Goal: Task Accomplishment & Management: Manage account settings

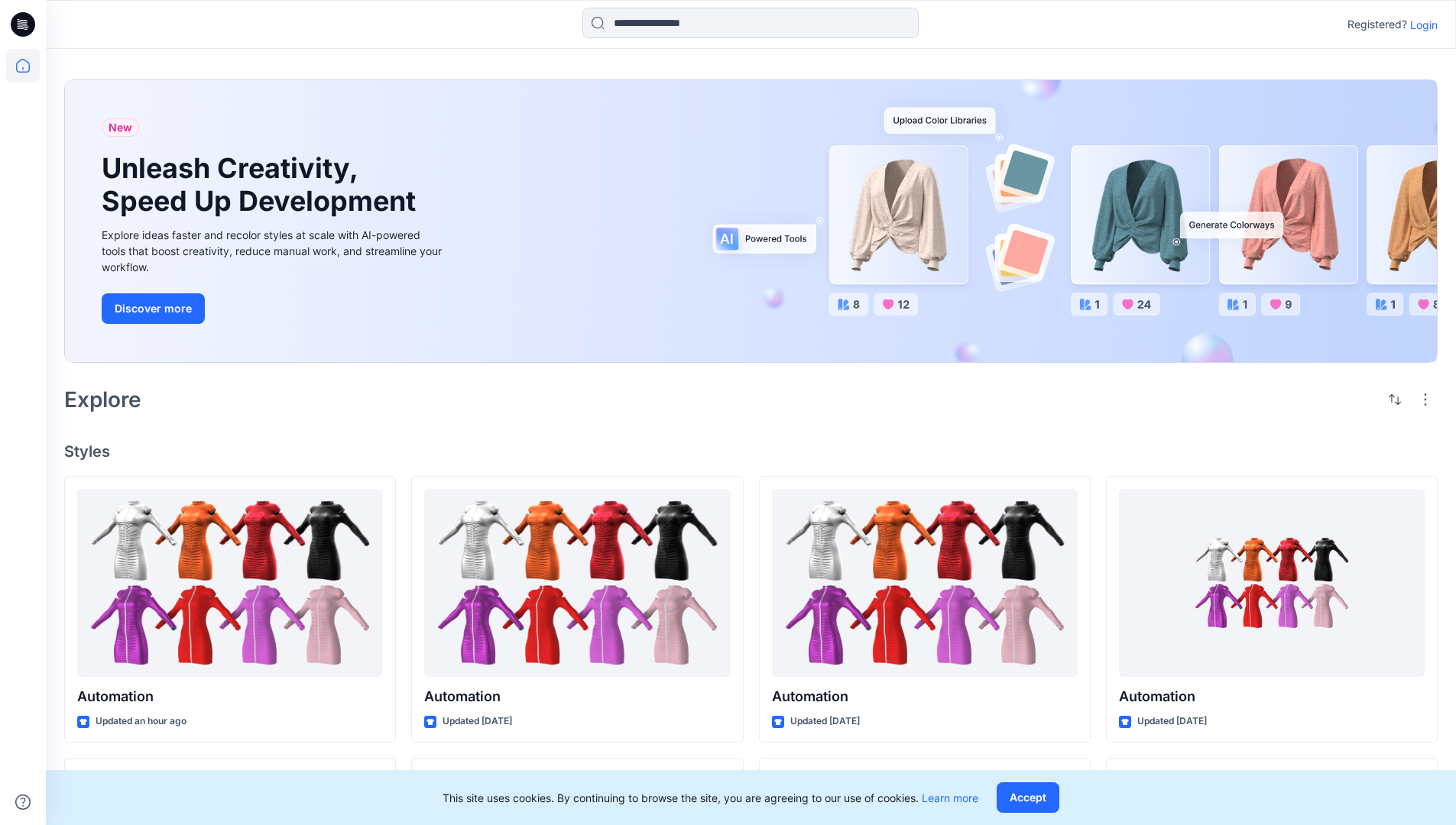
click at [1419, 24] on p "Login" at bounding box center [1423, 24] width 27 height 16
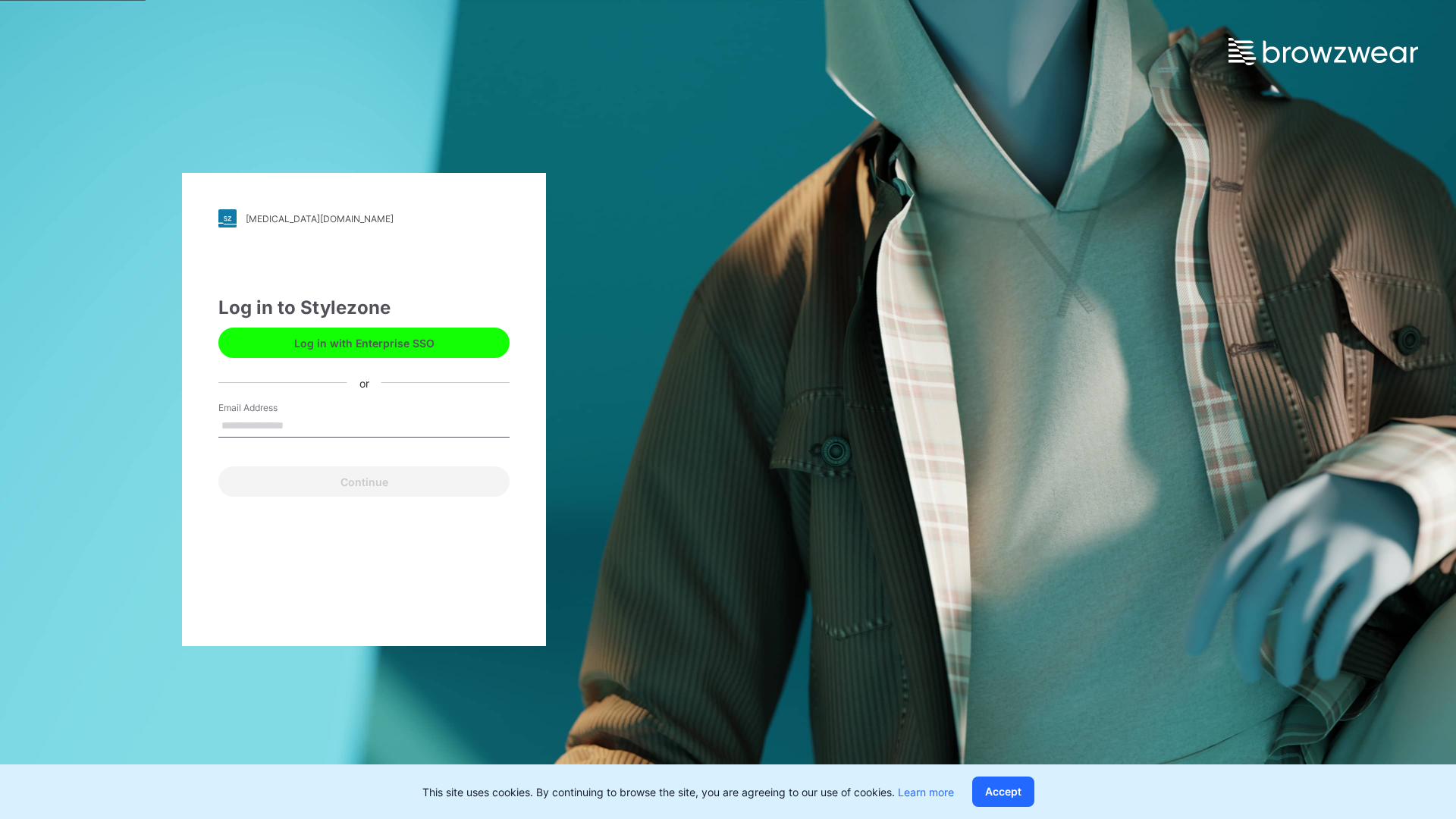
click at [299, 425] on input "Email Address" at bounding box center [364, 427] width 292 height 23
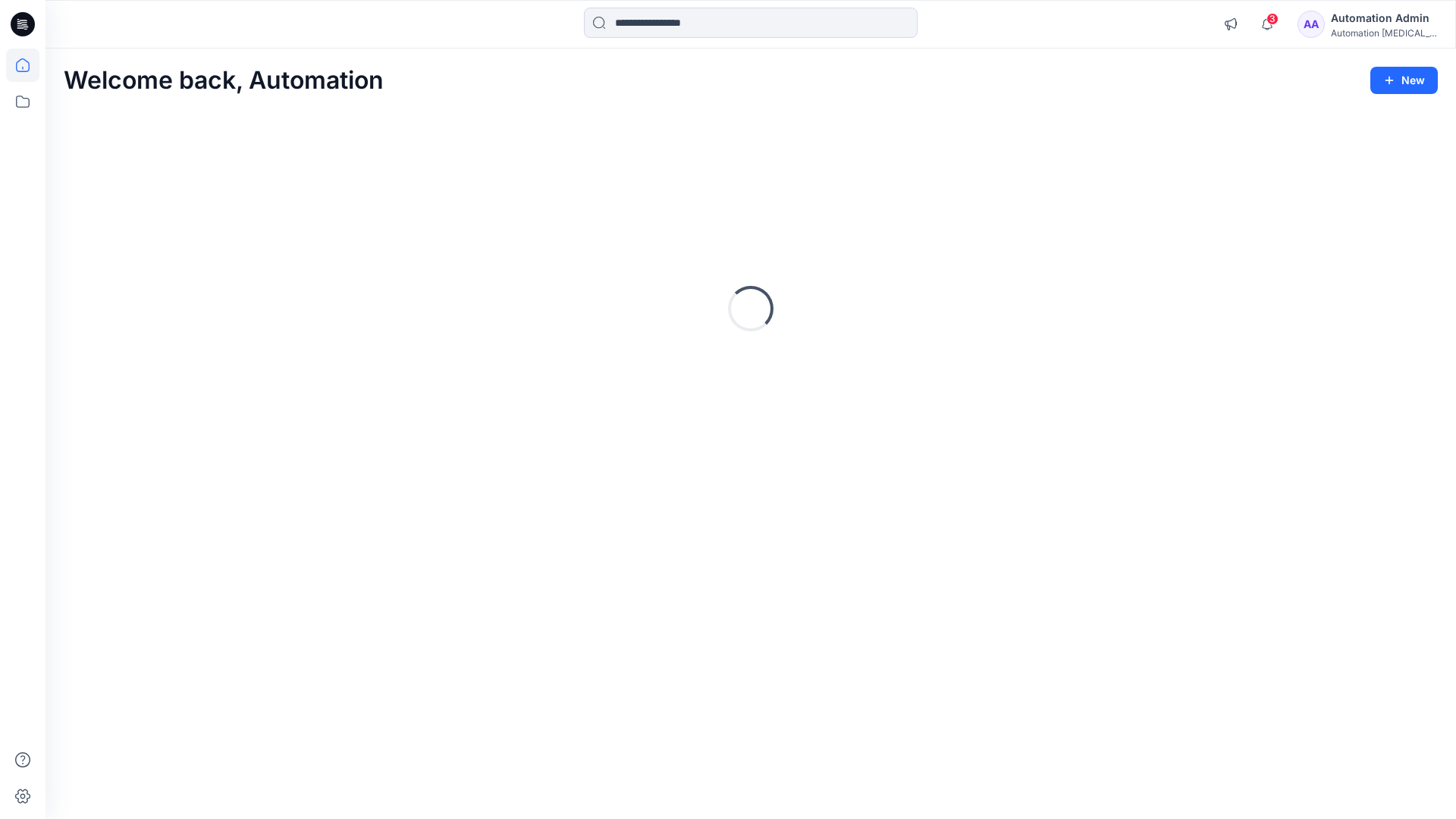
click at [29, 65] on icon at bounding box center [23, 65] width 13 height 13
click at [24, 803] on icon at bounding box center [23, 796] width 15 height 14
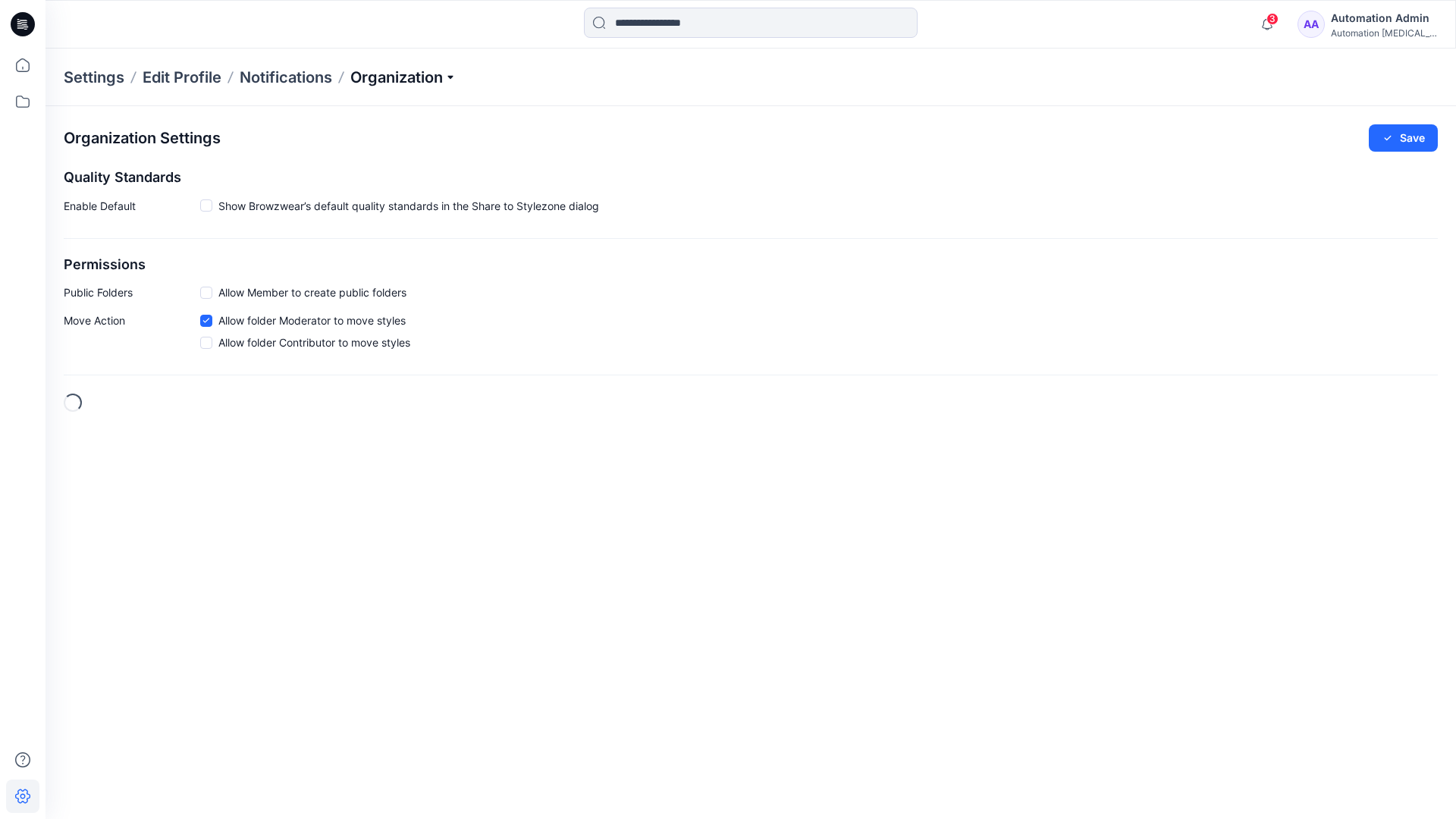
click at [443, 76] on p "Organization" at bounding box center [403, 78] width 106 height 21
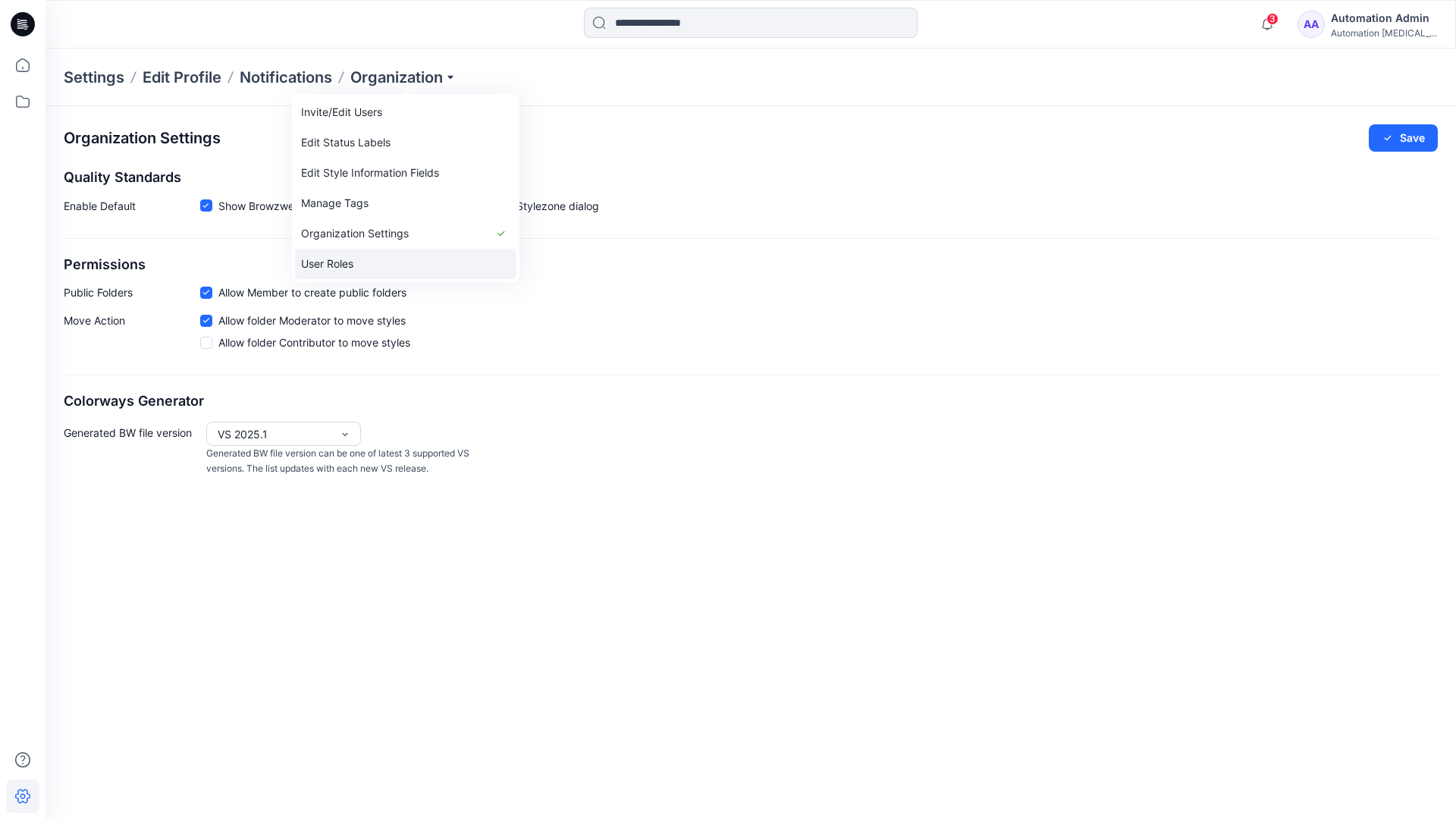
click at [369, 263] on link "User Roles" at bounding box center [406, 264] width 222 height 31
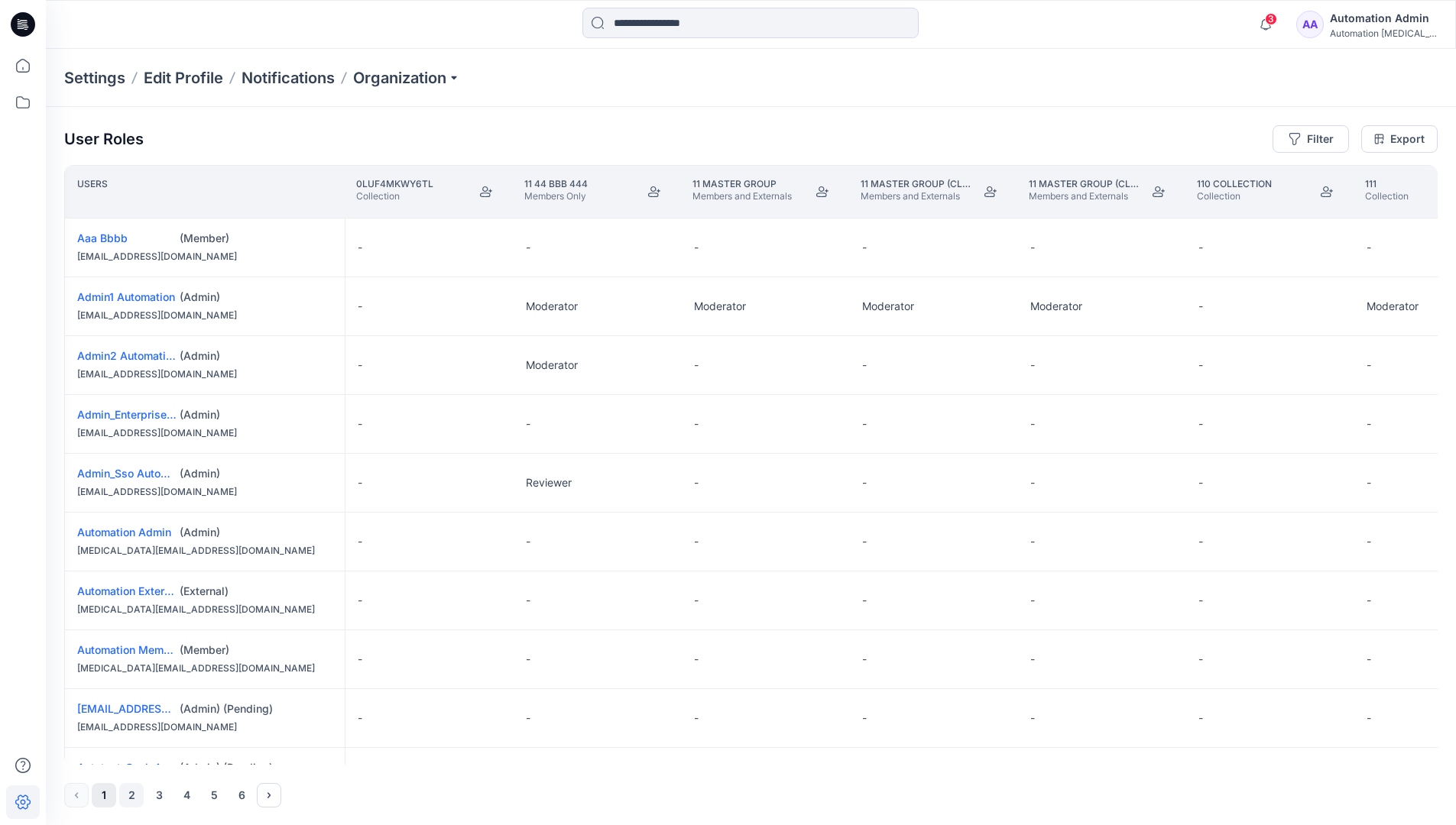
click at [133, 797] on button "2" at bounding box center [130, 795] width 24 height 24
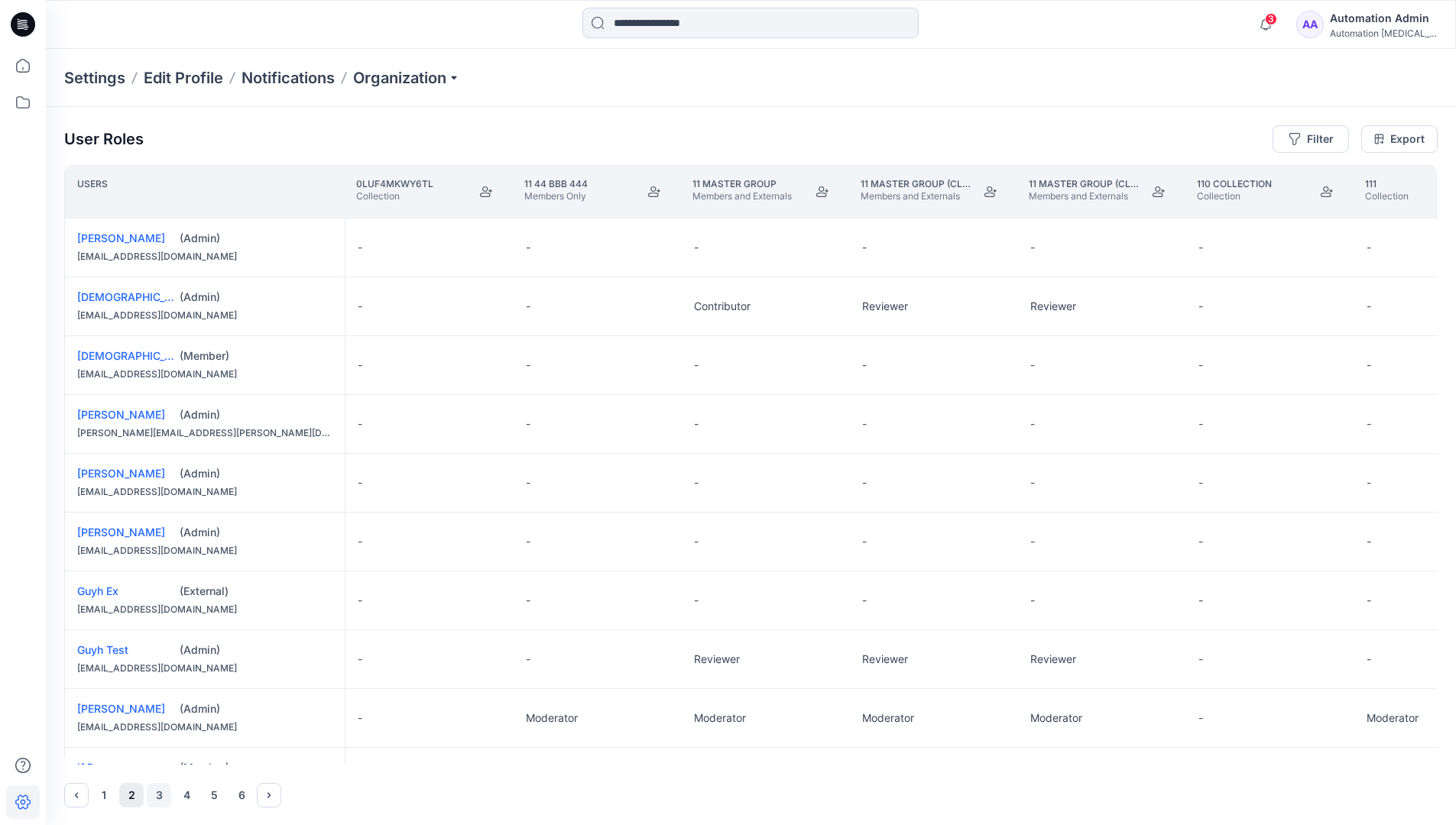
click at [159, 795] on button "3" at bounding box center [158, 795] width 24 height 24
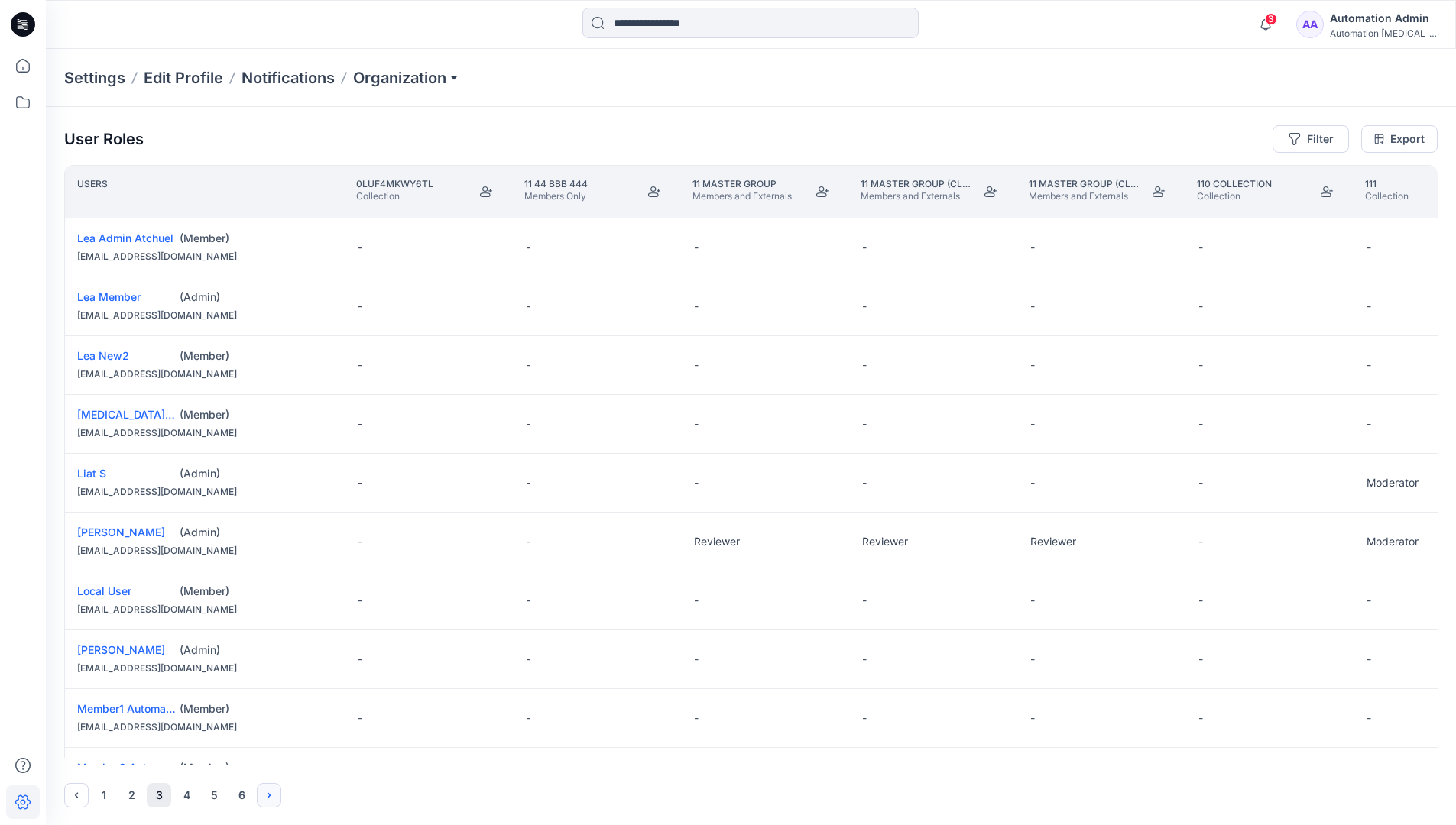
click at [270, 795] on icon "Next" at bounding box center [269, 795] width 3 height 6
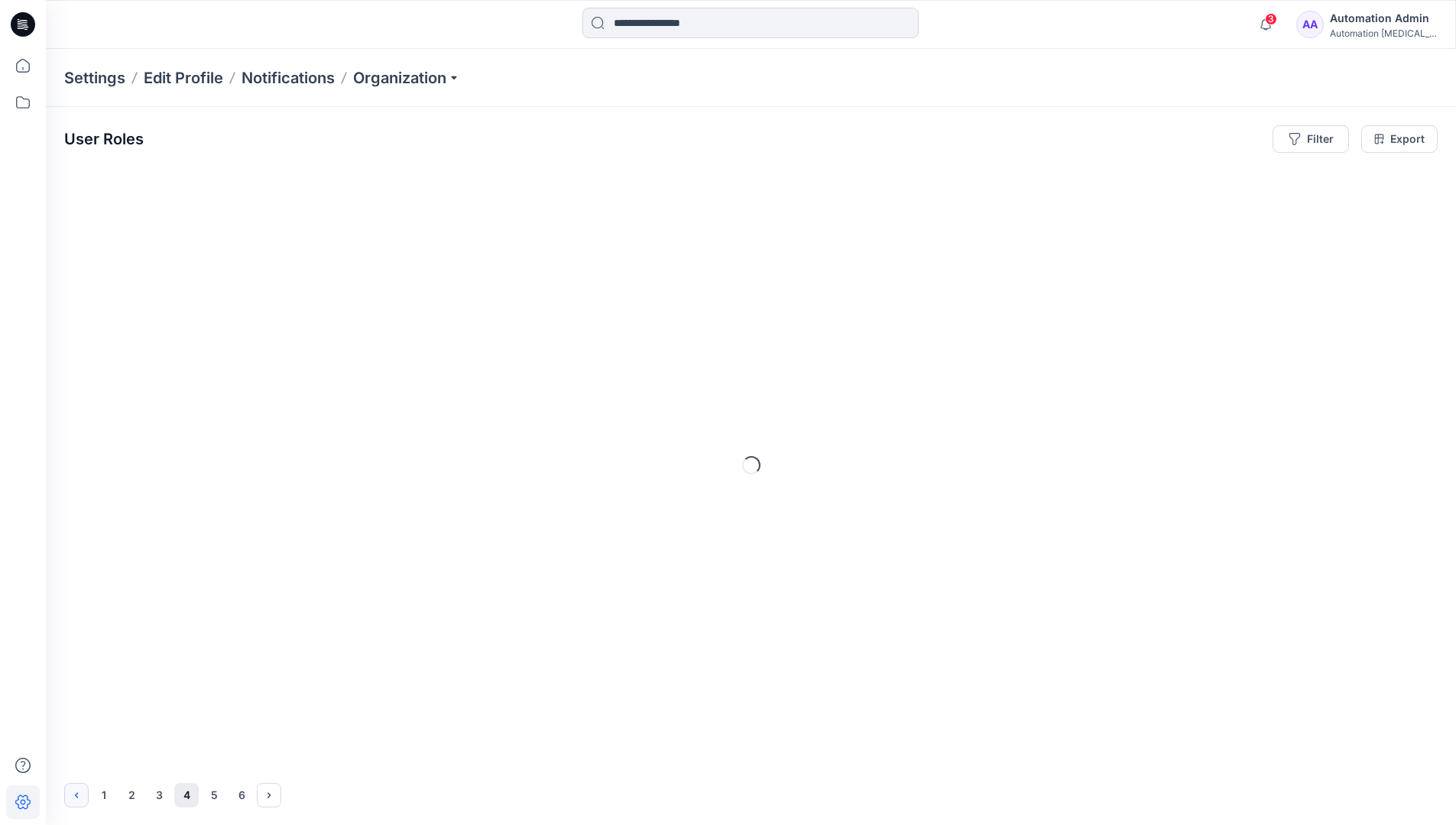
click at [78, 792] on icon "Previous" at bounding box center [76, 795] width 13 height 13
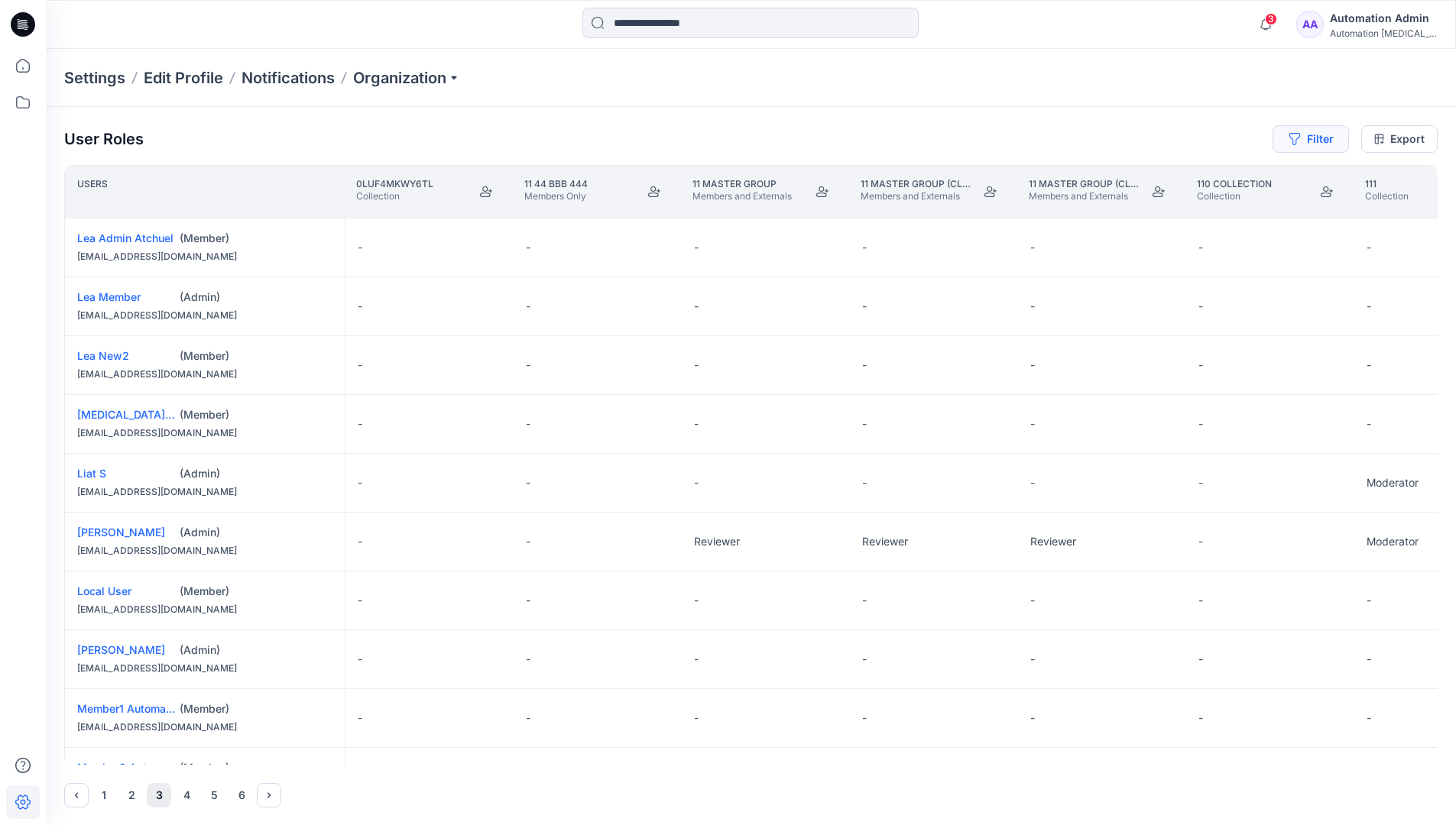
click at [1317, 142] on button "Filter" at bounding box center [1310, 139] width 76 height 27
click at [1223, 181] on div at bounding box center [1255, 180] width 157 height 19
click at [1241, 178] on div at bounding box center [1255, 180] width 157 height 19
type input "****"
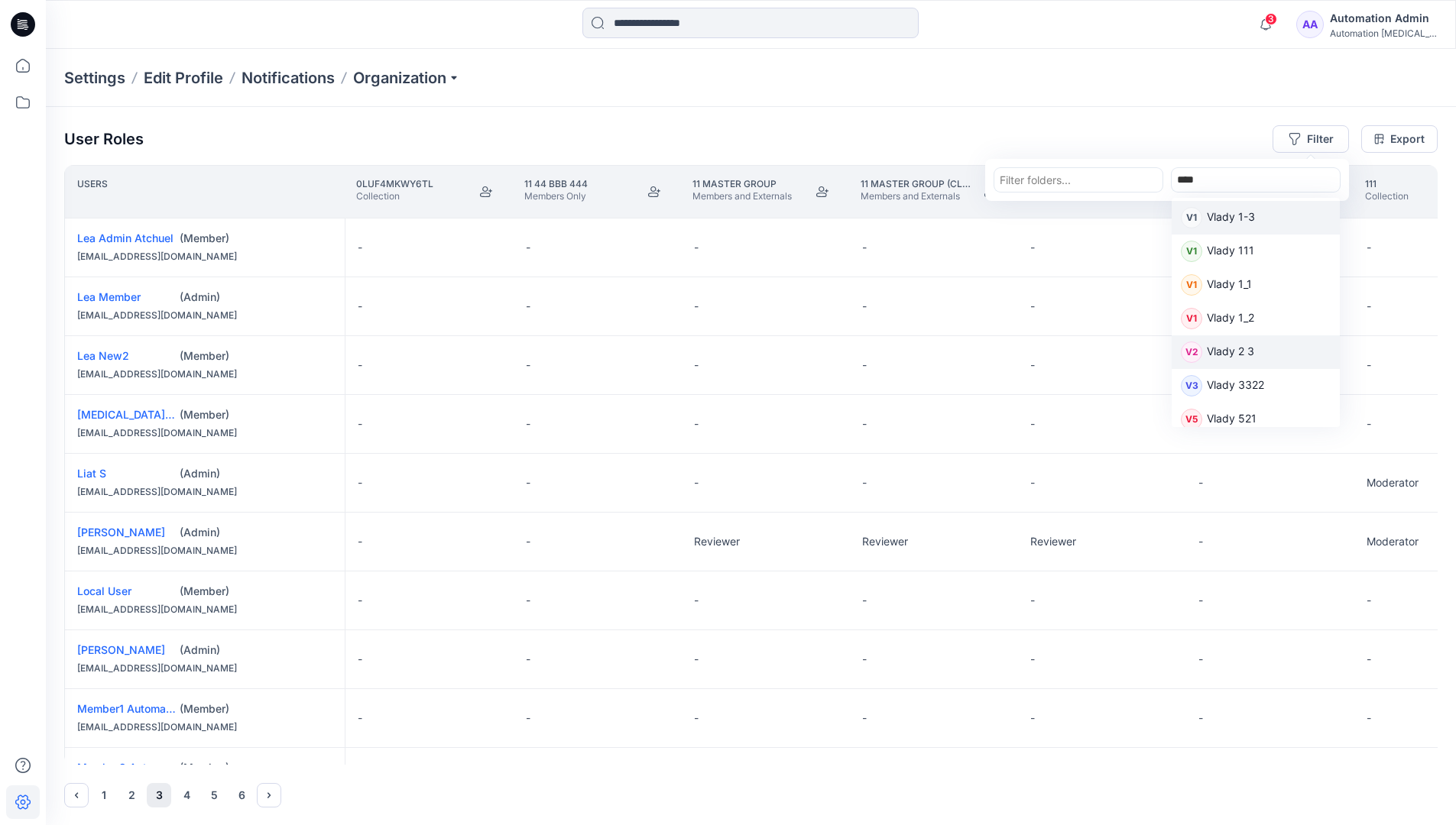
click at [1238, 351] on p "Vlady 2 3" at bounding box center [1230, 353] width 47 height 20
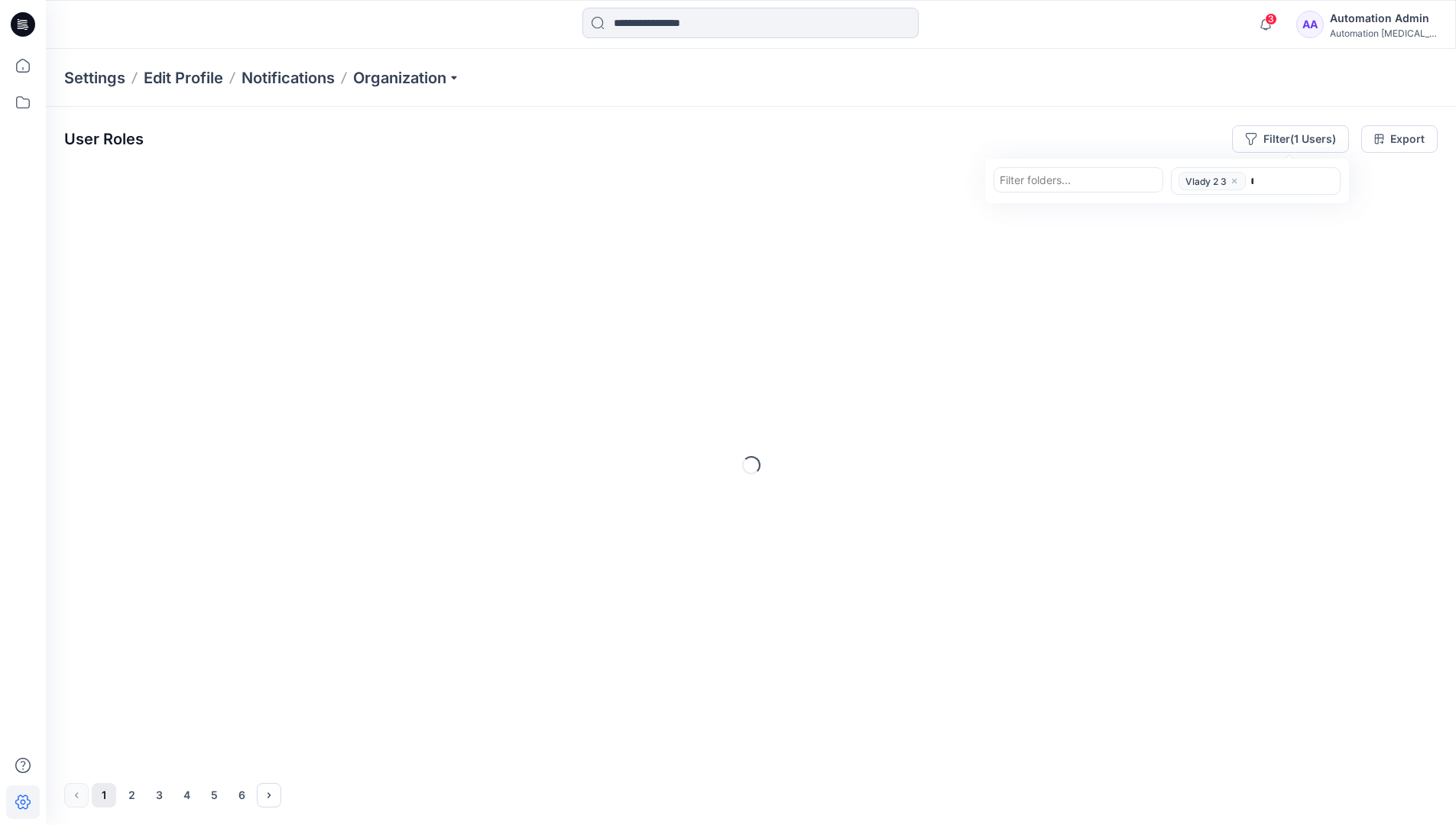
type input "****"
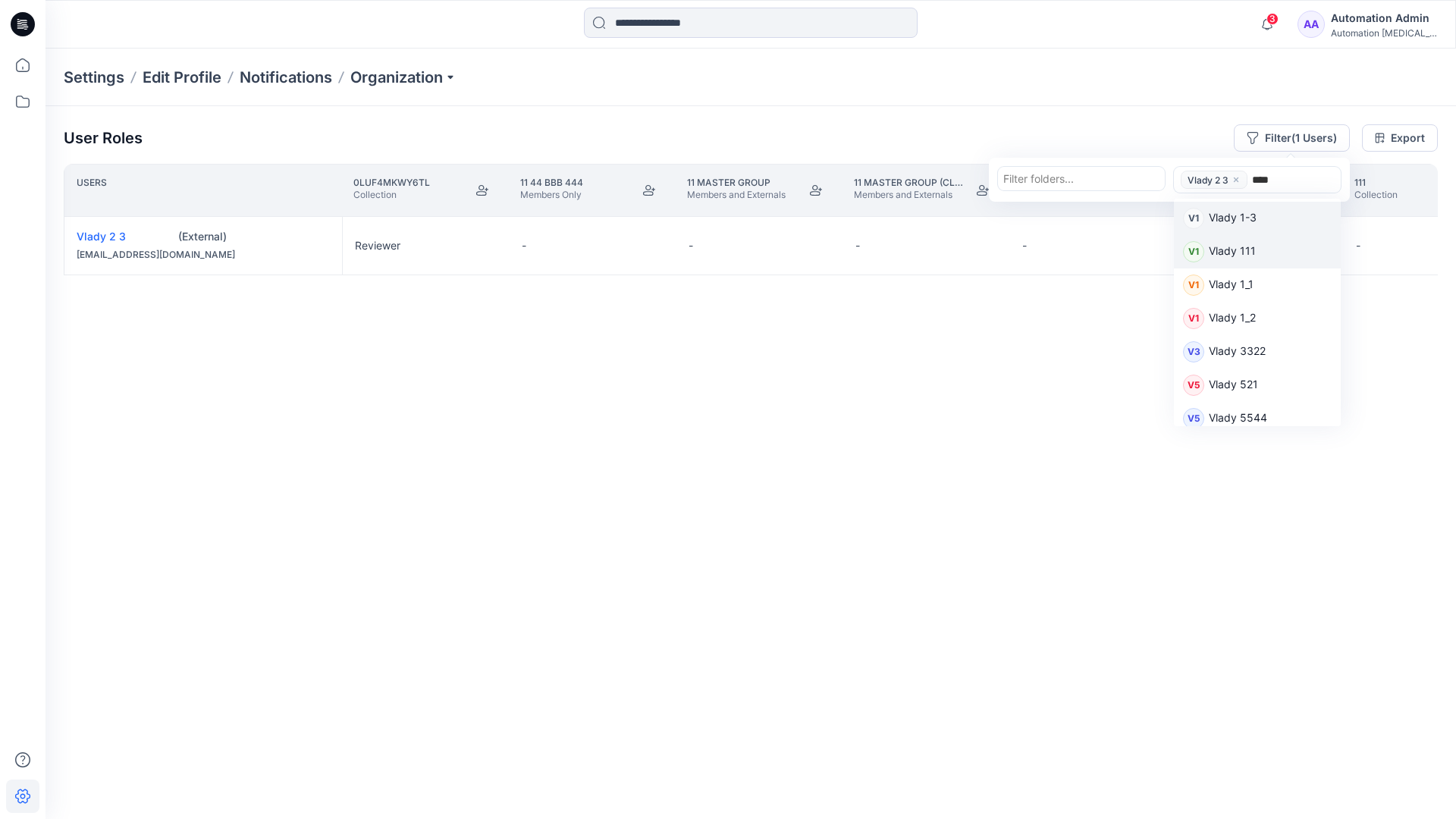
click at [1242, 250] on p "Vlady 111" at bounding box center [1233, 252] width 47 height 20
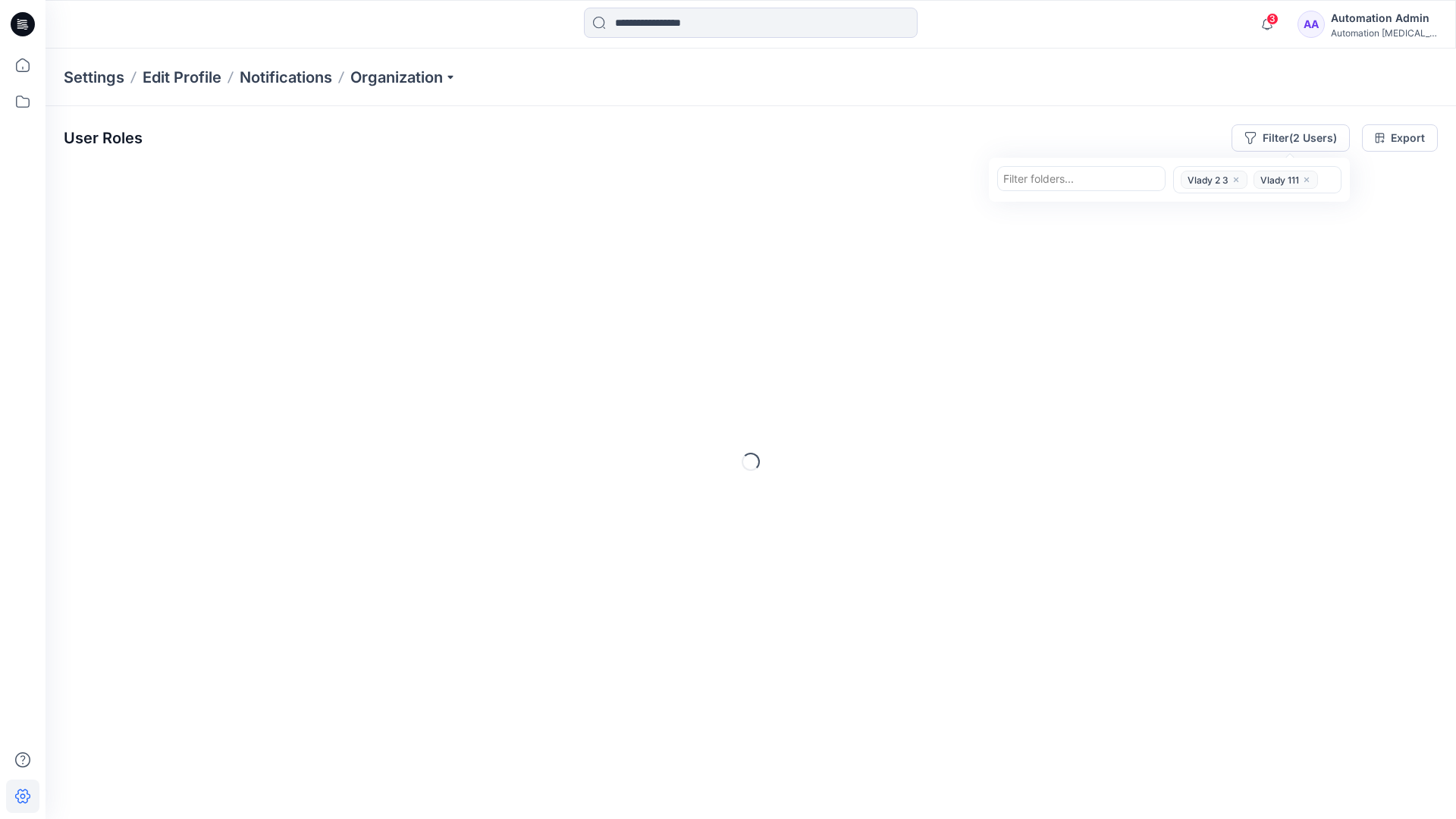
click at [1093, 180] on div at bounding box center [1081, 178] width 156 height 19
type input "*********"
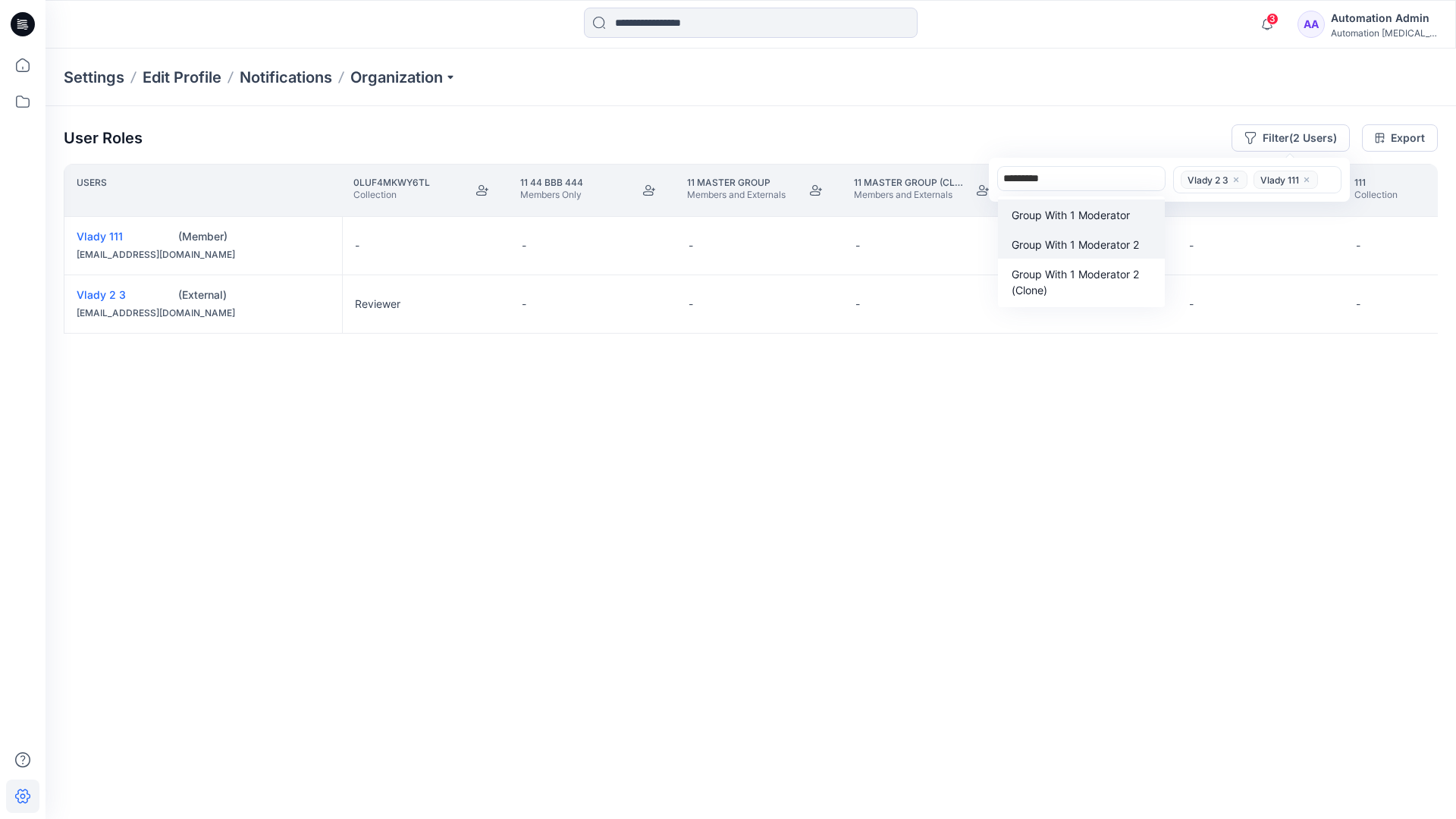
click at [1081, 238] on p "Group With 1 Moderator 2" at bounding box center [1075, 245] width 128 height 16
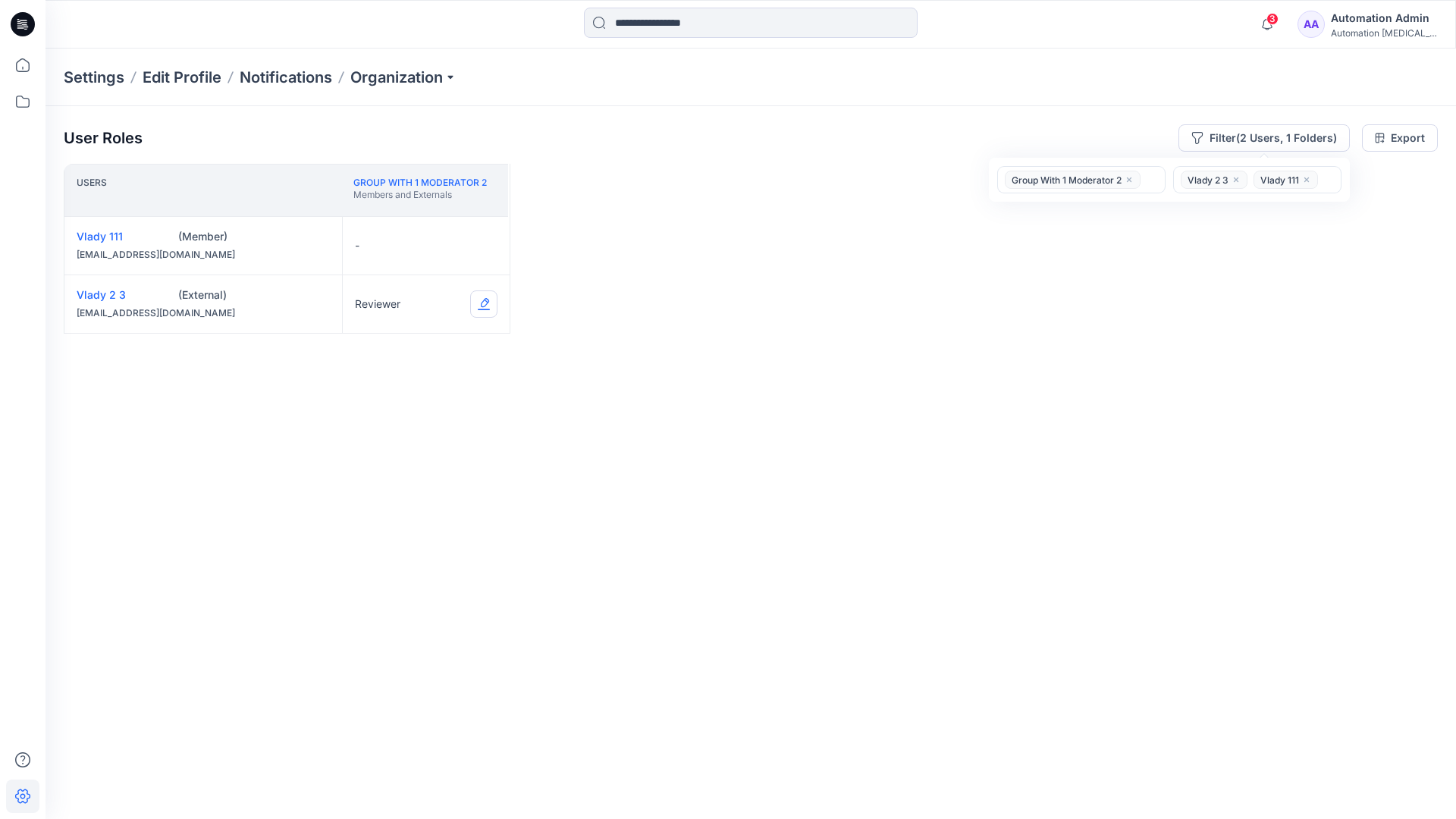
click at [482, 305] on button "Edit Role" at bounding box center [483, 304] width 27 height 27
click at [408, 396] on button "Contributor" at bounding box center [412, 395] width 164 height 27
click at [482, 245] on button "Edit Role" at bounding box center [483, 246] width 27 height 27
click at [382, 352] on button "Moderator" at bounding box center [412, 363] width 164 height 27
click at [409, 368] on button "Reviewer" at bounding box center [412, 367] width 164 height 27
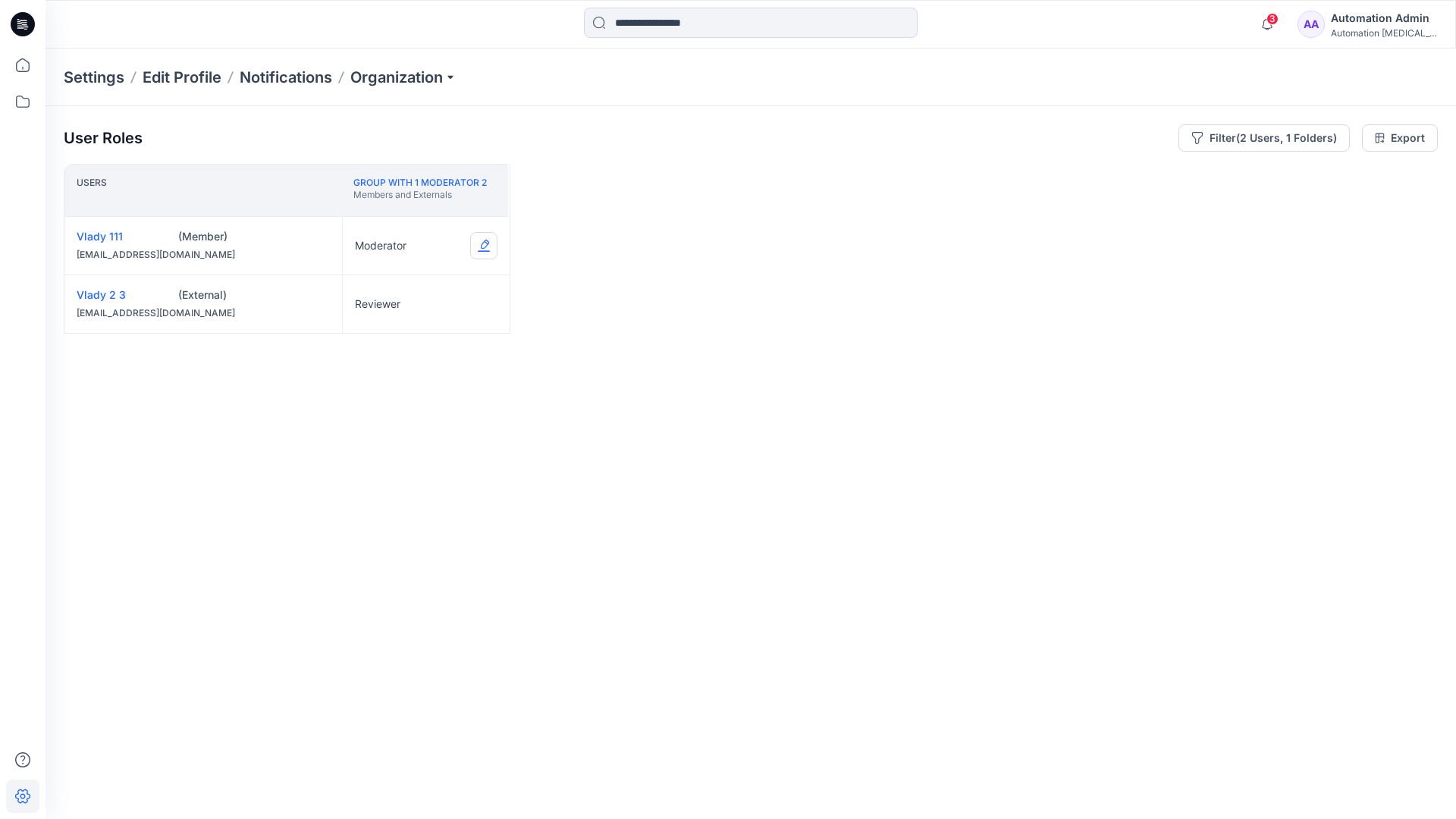
click at [484, 245] on button "Edit Role" at bounding box center [483, 246] width 27 height 27
click at [398, 280] on button "None" at bounding box center [412, 282] width 164 height 27
click at [1130, 176] on icon "close" at bounding box center [1129, 179] width 9 height 9
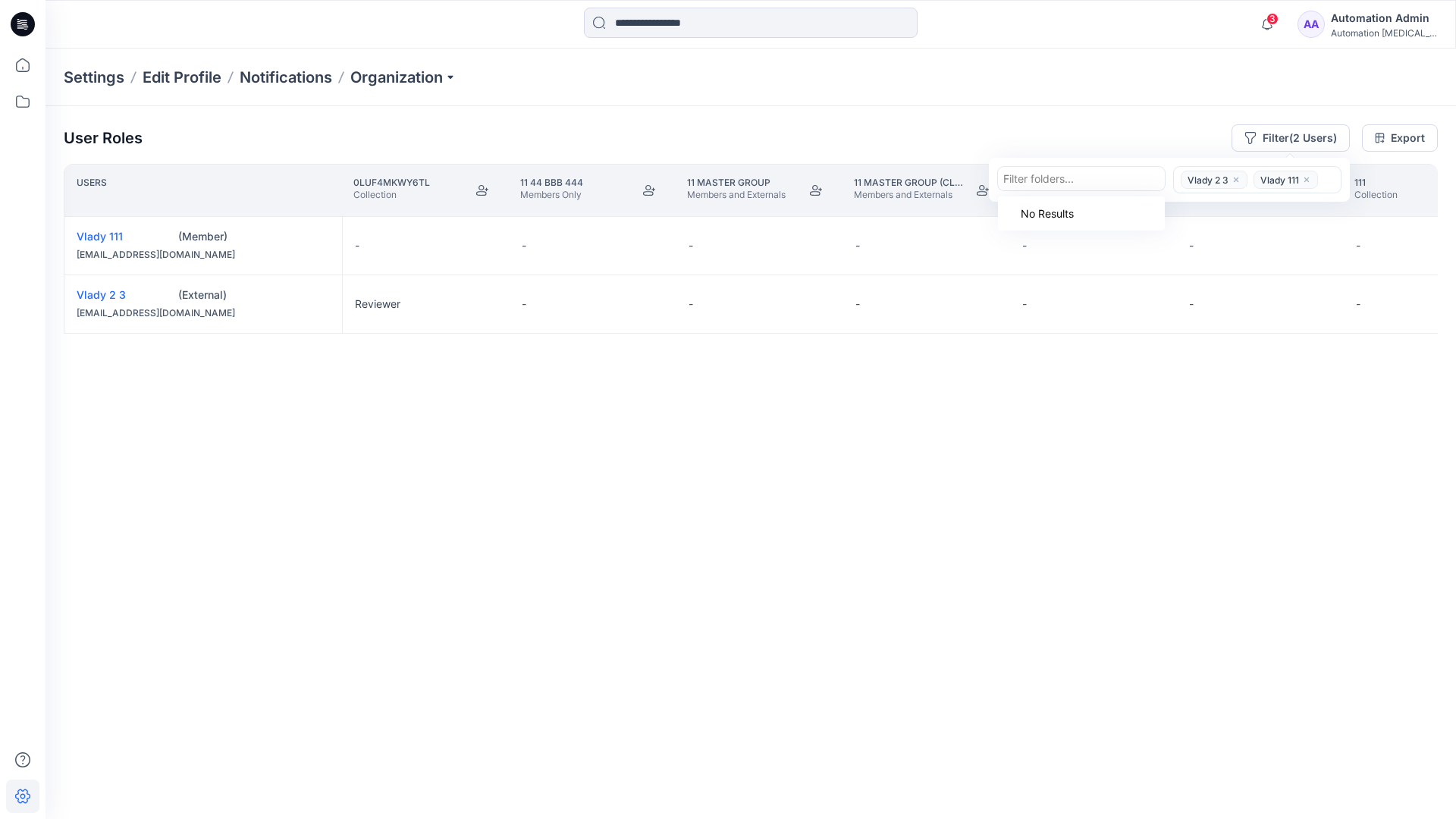
click at [1235, 178] on icon "close" at bounding box center [1236, 179] width 5 height 5
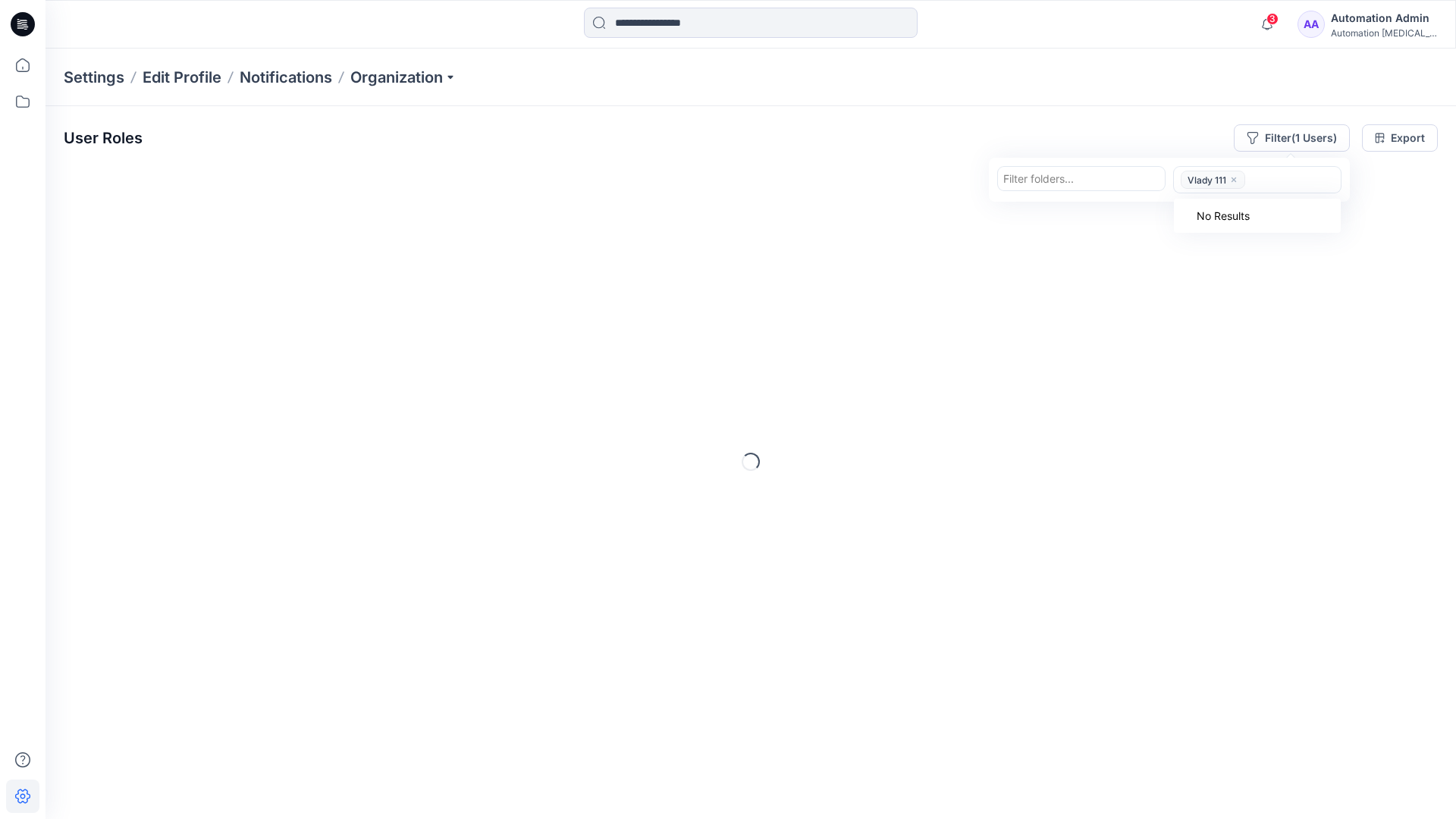
click at [1233, 181] on icon "close" at bounding box center [1233, 179] width 9 height 9
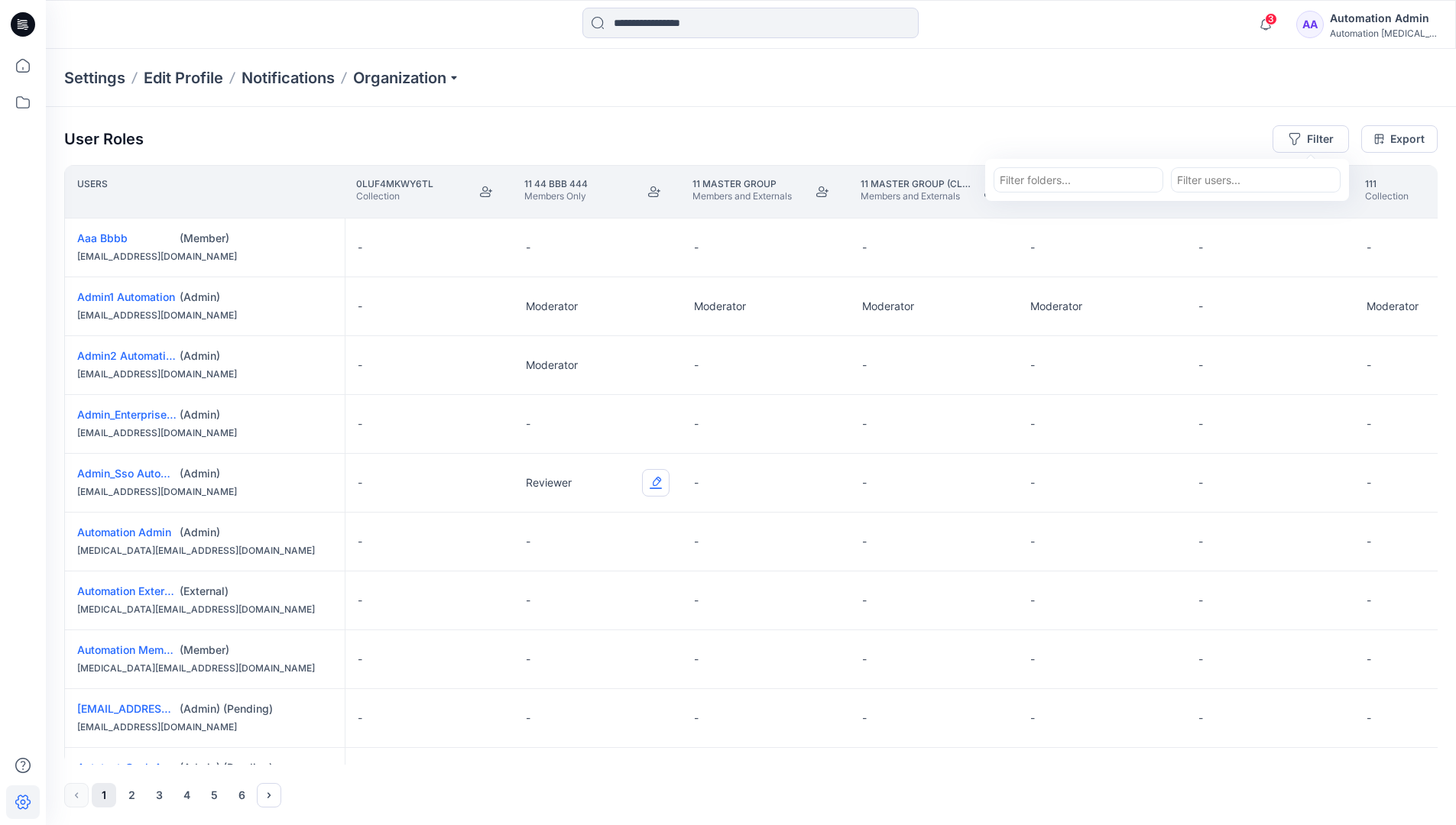
click at [657, 484] on button "Edit Role" at bounding box center [655, 483] width 27 height 27
click at [598, 551] on button "Reviewer" at bounding box center [584, 547] width 165 height 27
click at [1368, 29] on div "Automation [MEDICAL_DATA]..." at bounding box center [1383, 33] width 107 height 12
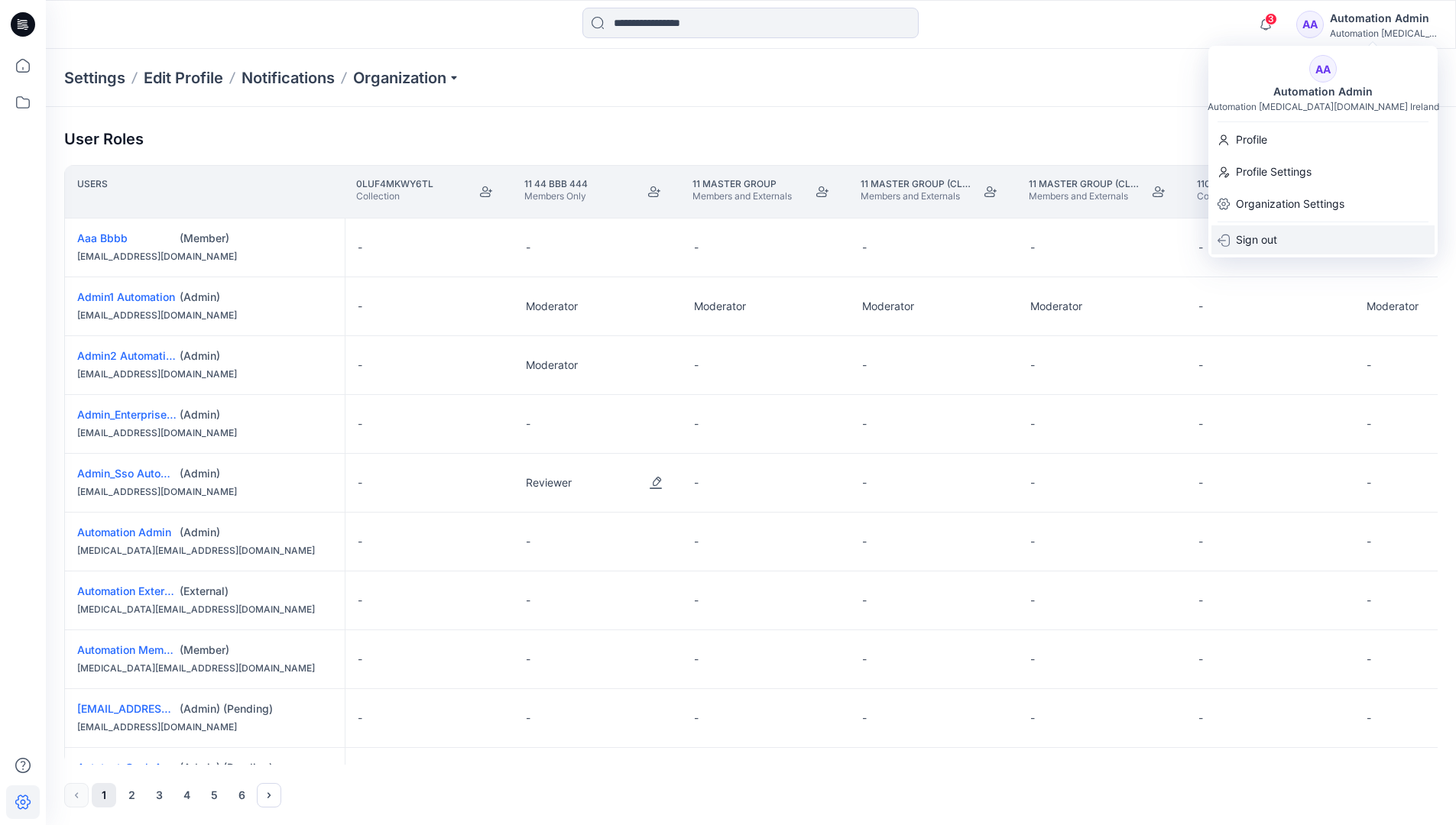
click at [1298, 229] on div "Sign out" at bounding box center [1323, 240] width 223 height 29
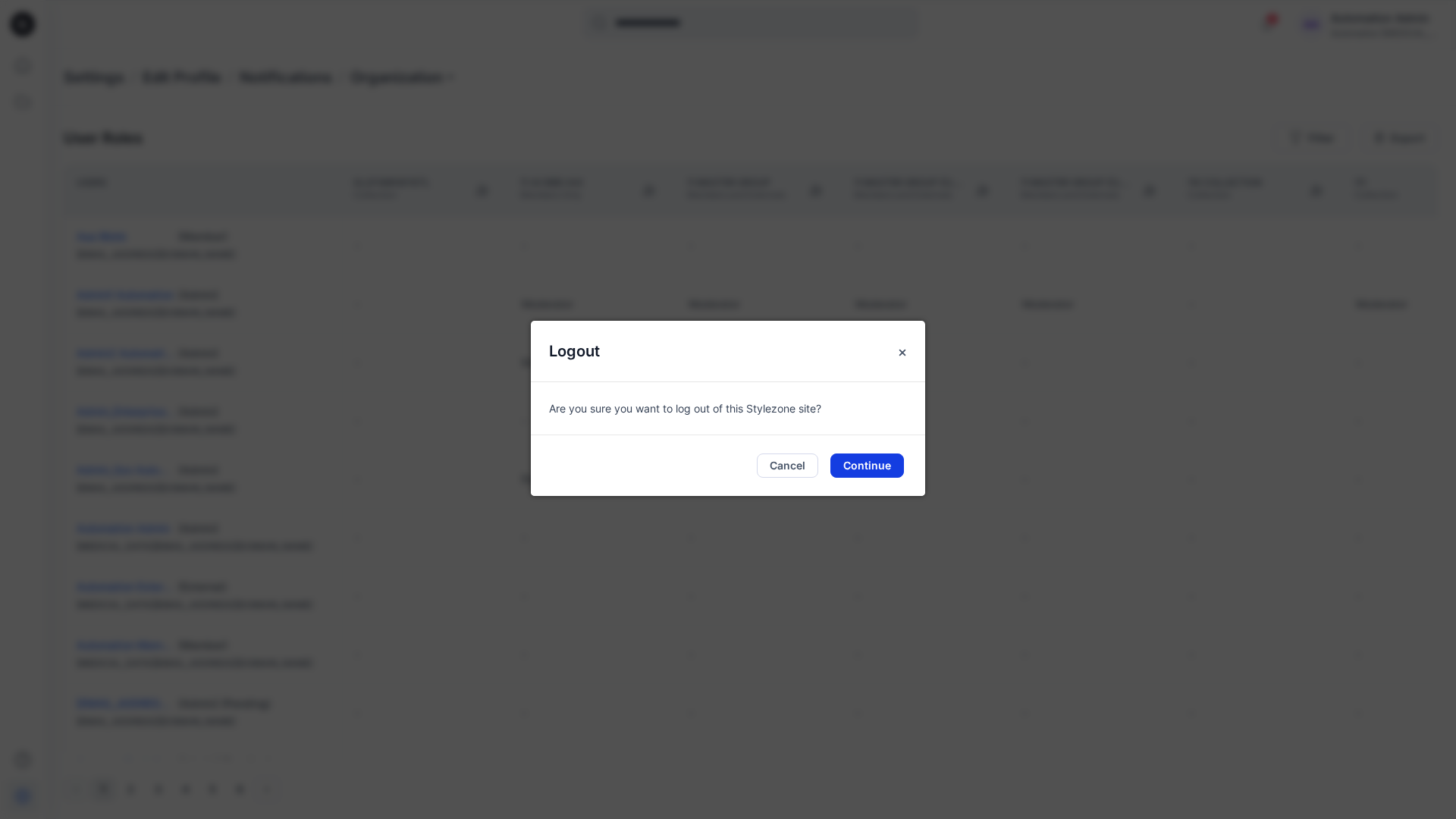
click at [881, 462] on button "Continue" at bounding box center [867, 465] width 74 height 24
